Goal: Information Seeking & Learning: Understand process/instructions

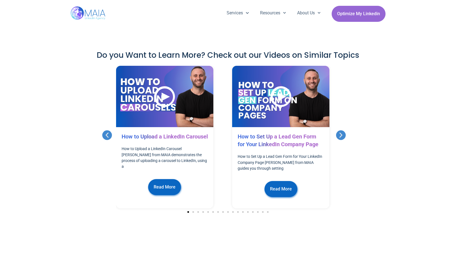
scroll to position [469, 0]
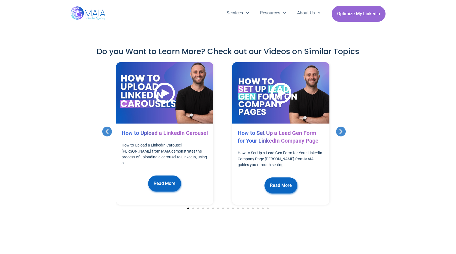
click at [341, 129] on icon "Next slide" at bounding box center [340, 131] width 3 height 5
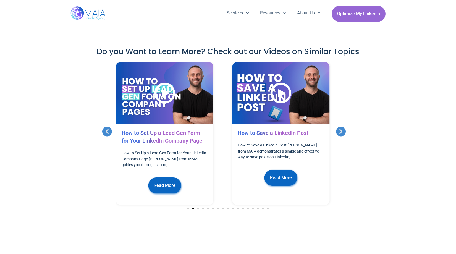
click at [341, 129] on icon "Next slide" at bounding box center [340, 131] width 3 height 5
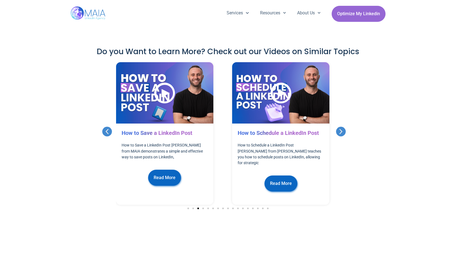
click at [341, 129] on icon "Next slide" at bounding box center [340, 131] width 3 height 5
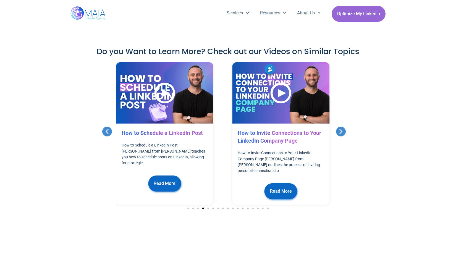
click at [341, 129] on icon "Next slide" at bounding box center [340, 131] width 3 height 5
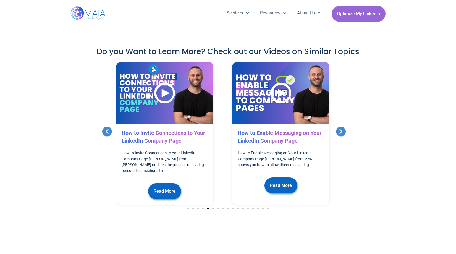
click at [341, 129] on icon "Next slide" at bounding box center [340, 131] width 3 height 5
